Goal: Information Seeking & Learning: Understand process/instructions

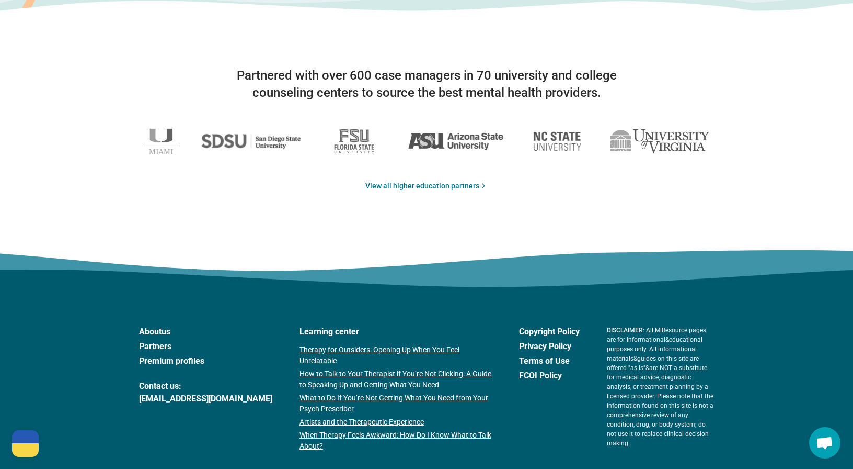
scroll to position [1741, 0]
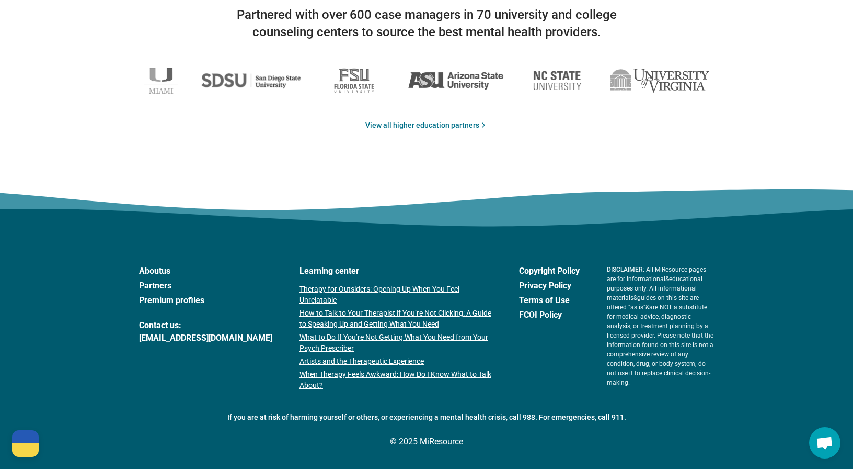
click at [161, 285] on link "Partners" at bounding box center [205, 285] width 133 height 13
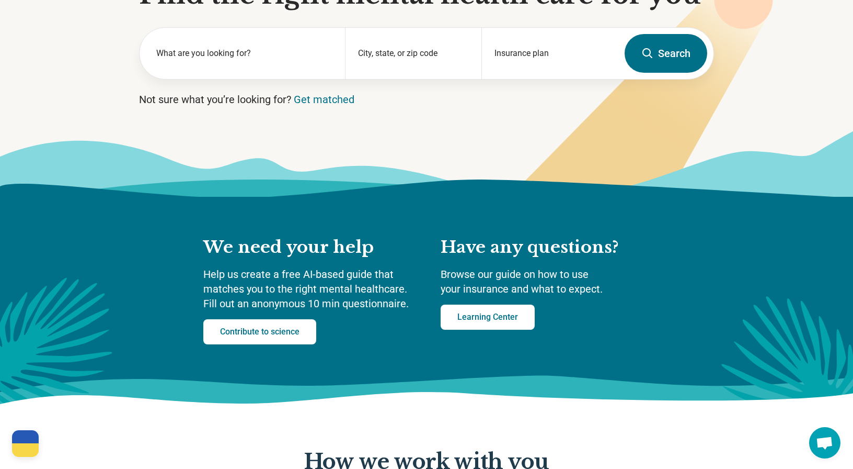
scroll to position [0, 0]
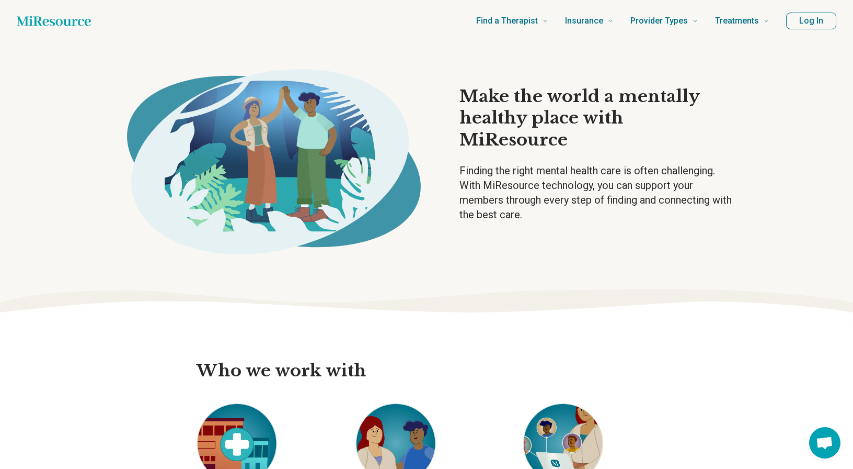
click at [75, 21] on icon "Home page" at bounding box center [54, 20] width 74 height 21
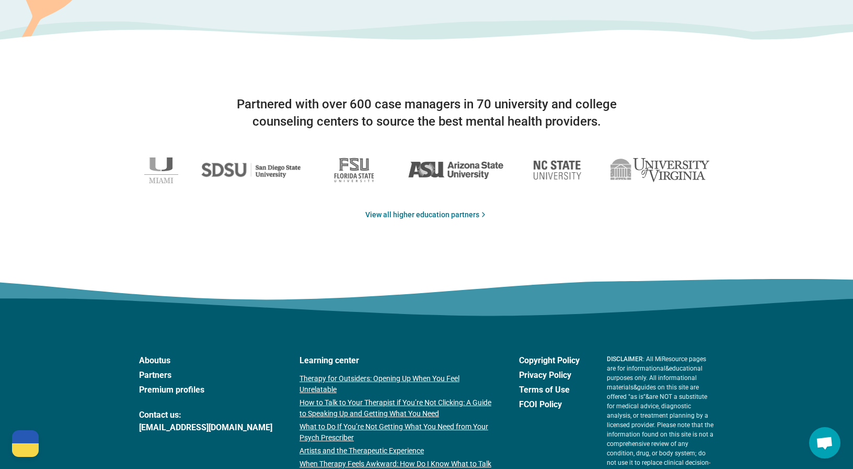
scroll to position [1741, 0]
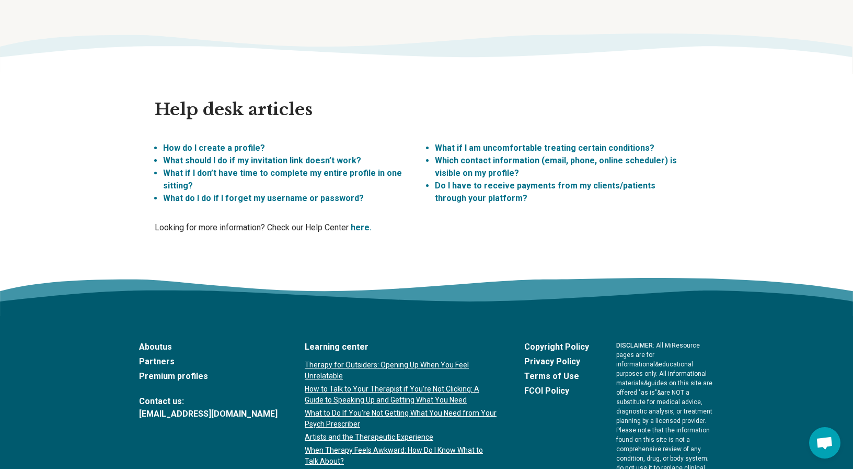
scroll to position [2873, 0]
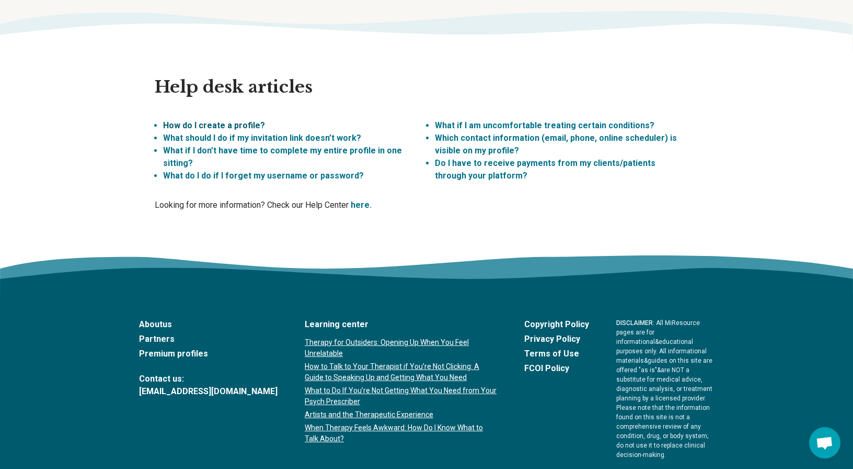
click at [248, 120] on link "How do I create a profile?" at bounding box center [214, 125] width 102 height 10
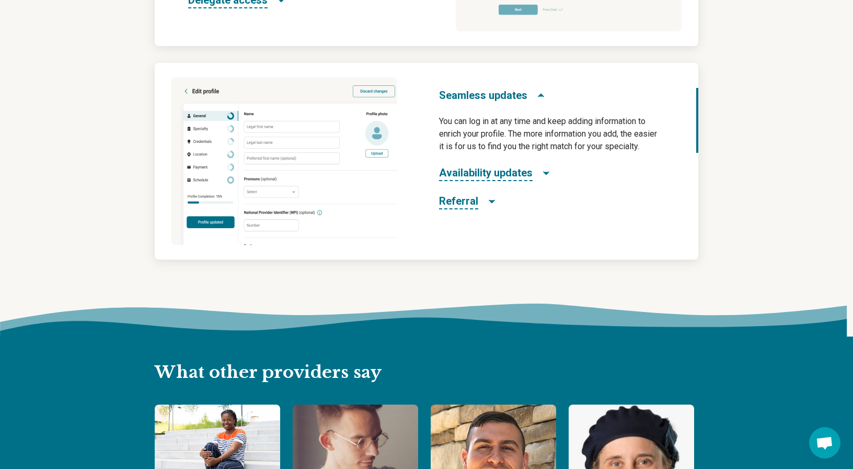
scroll to position [744, 0]
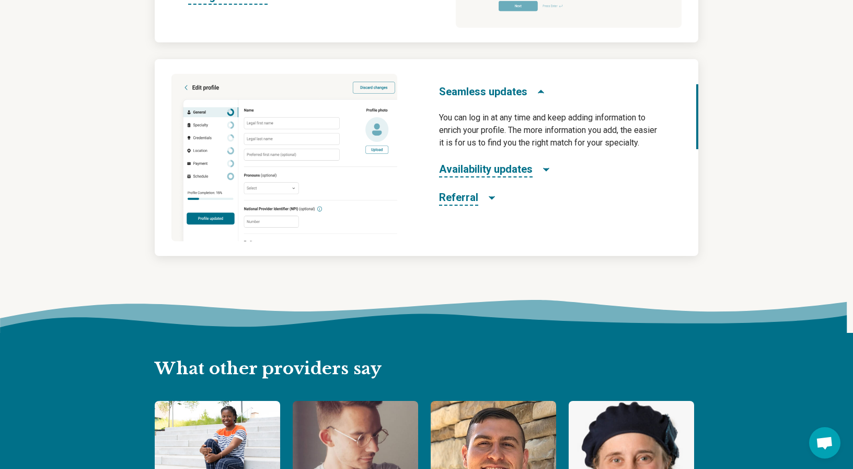
click at [481, 200] on h3 "Referral" at bounding box center [468, 198] width 58 height 16
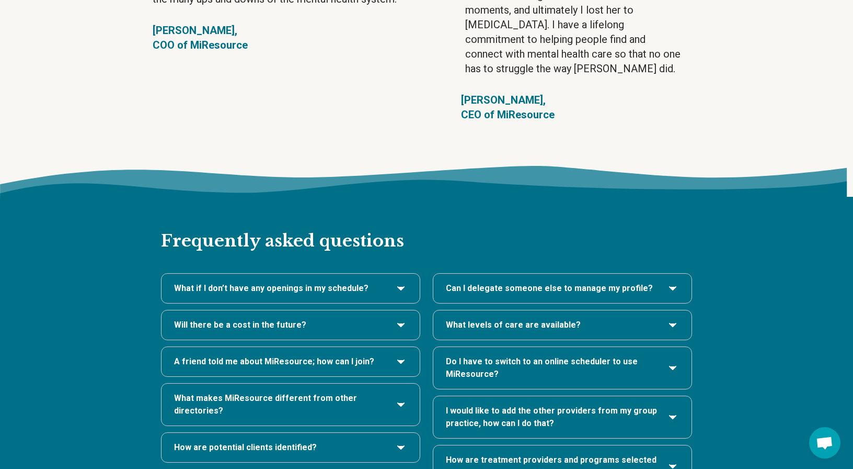
scroll to position [2048, 0]
